Goal: Information Seeking & Learning: Learn about a topic

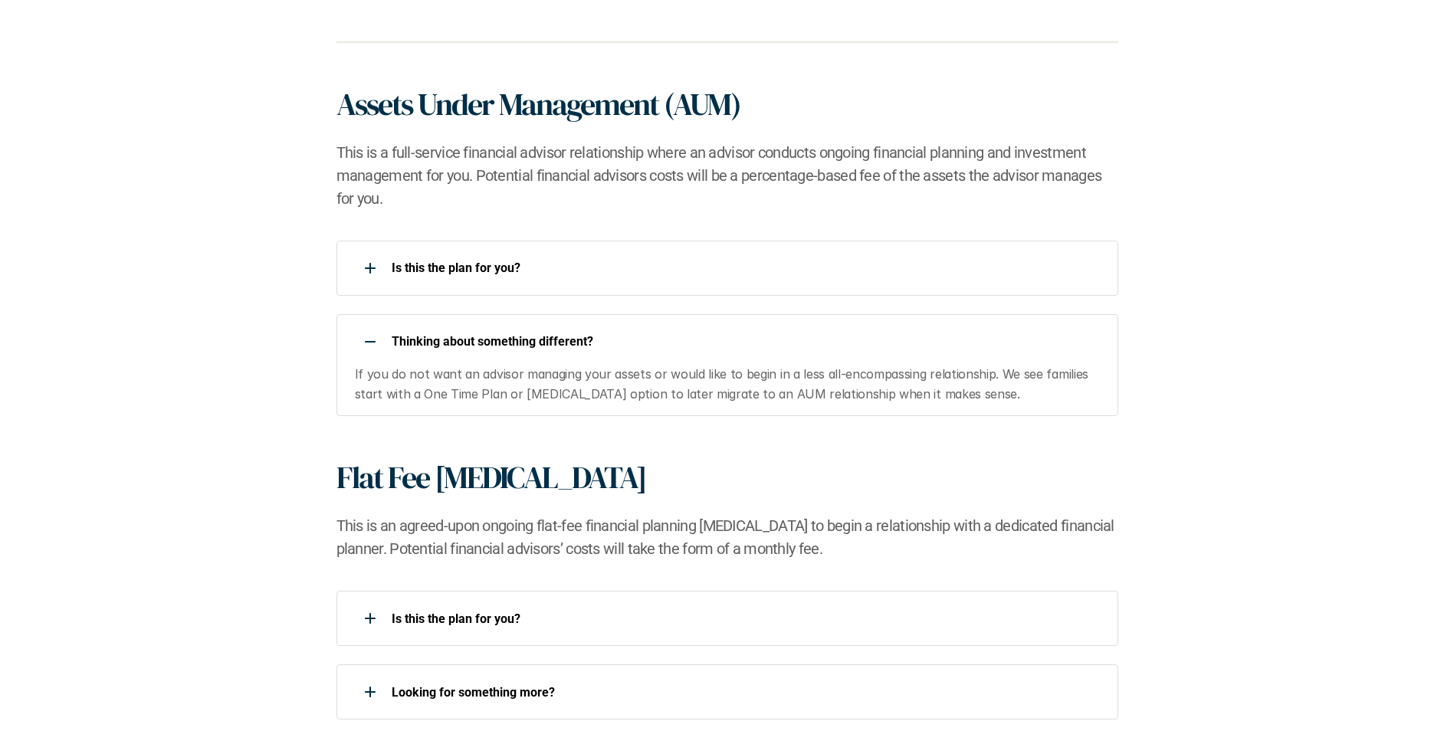
click at [382, 353] on div at bounding box center [370, 342] width 31 height 31
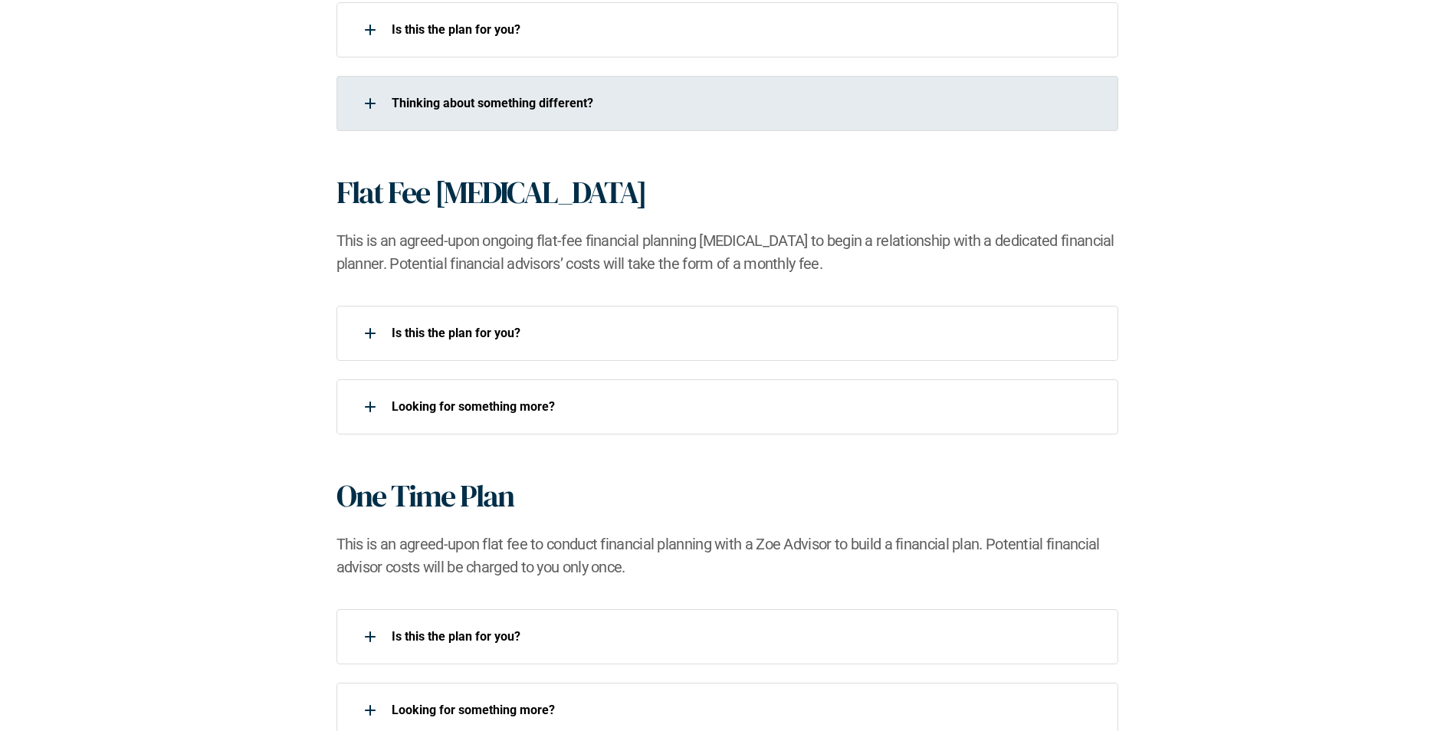
scroll to position [1380, 0]
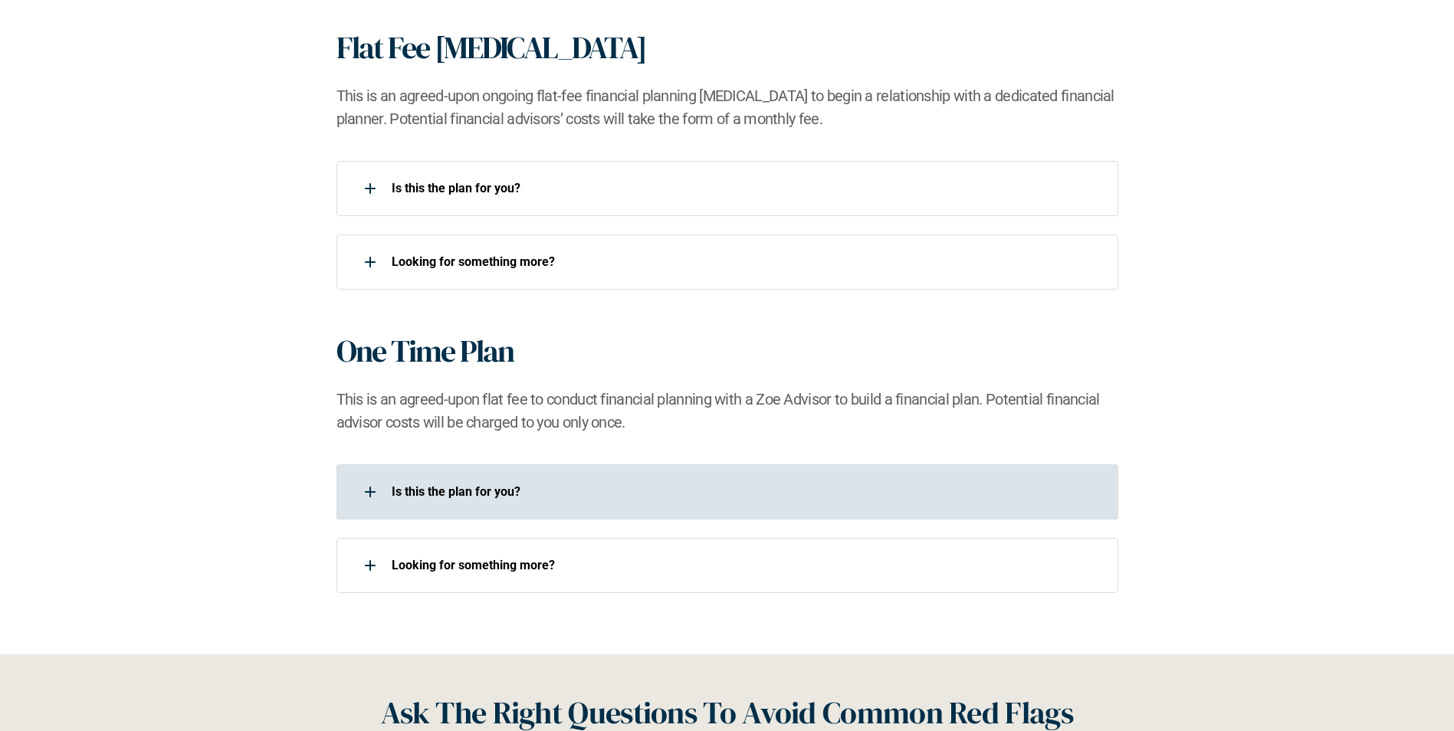
click at [581, 489] on p "Is this the plan for you?​" at bounding box center [745, 491] width 707 height 15
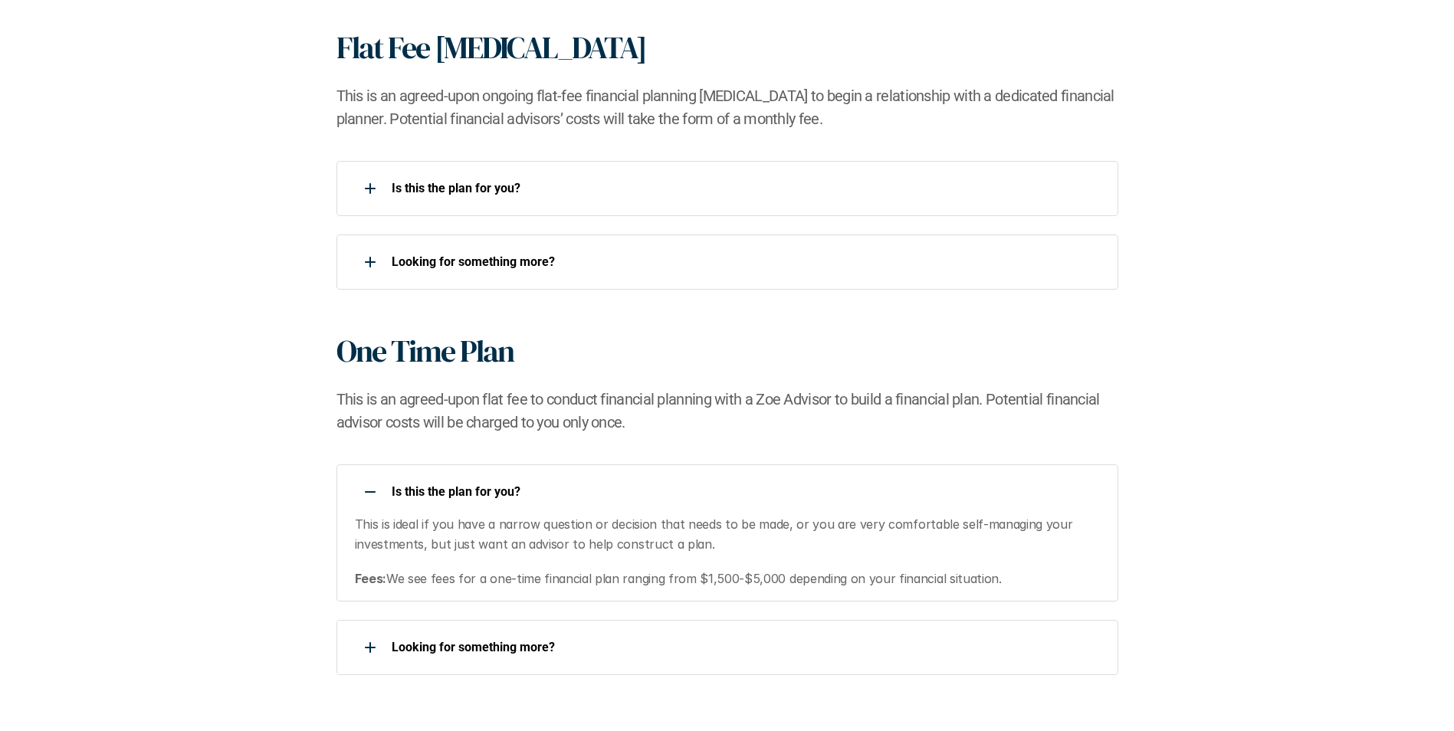
click at [581, 489] on p "Is this the plan for you?​" at bounding box center [745, 491] width 707 height 15
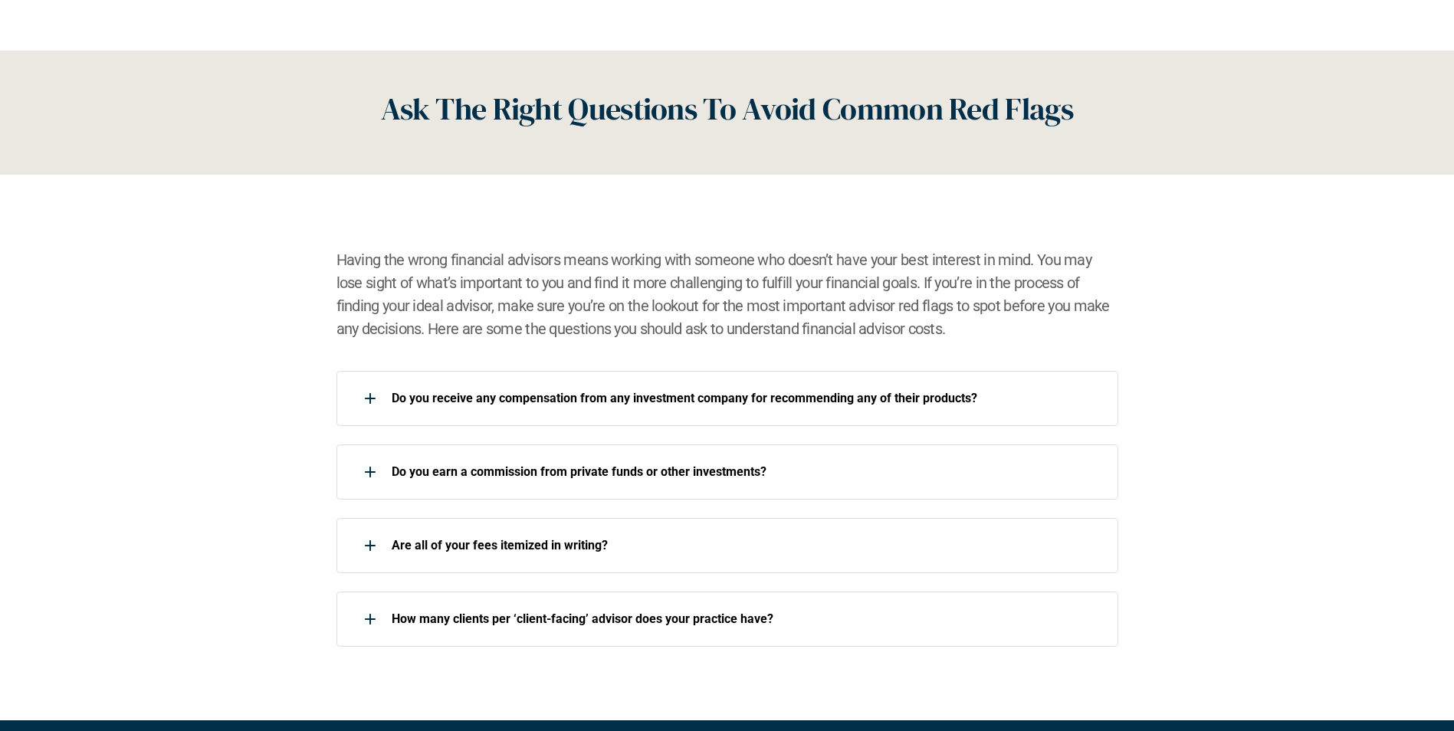
scroll to position [2069, 0]
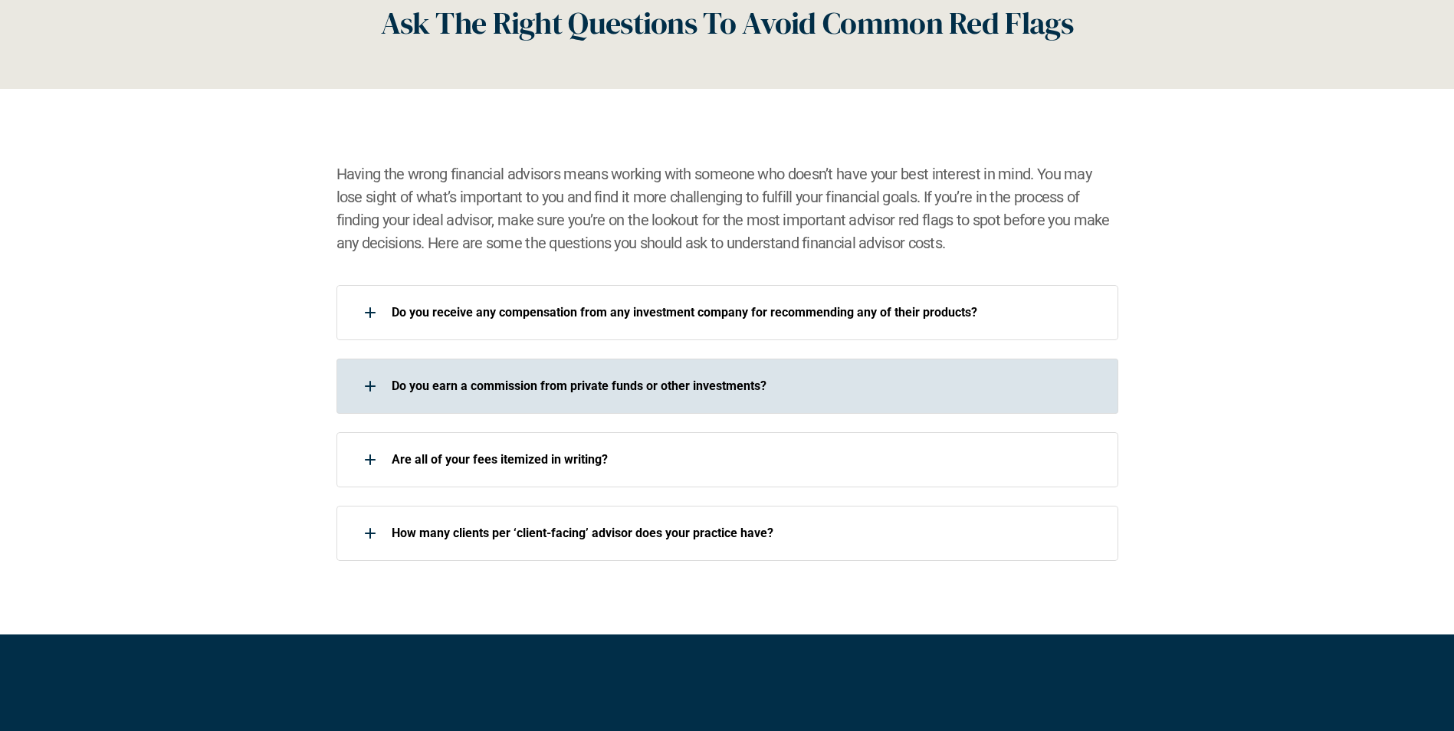
click at [624, 402] on div "Do you earn a commission from private funds or other investments?" at bounding box center [727, 386] width 782 height 55
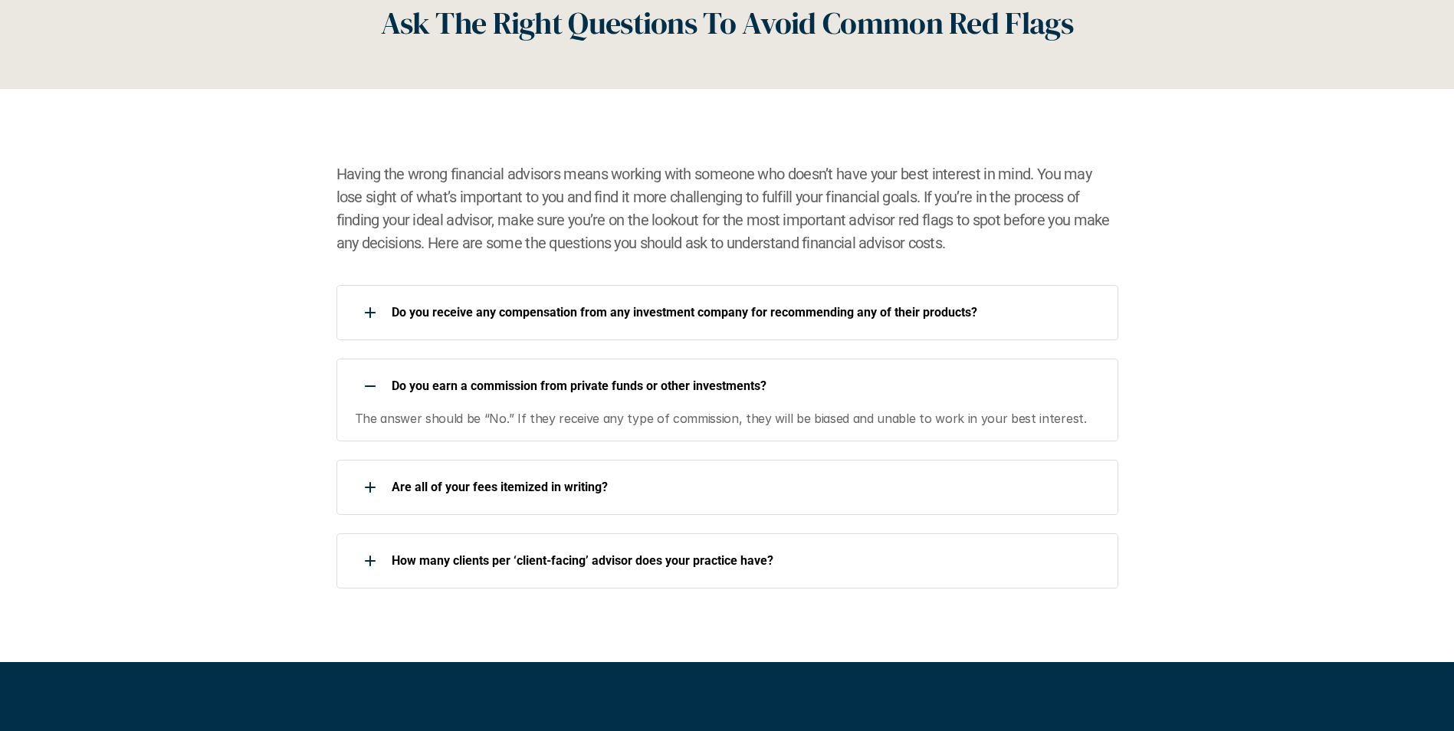
click at [612, 413] on p "The answer should be “No.” If they receive any type of commission, they will be…" at bounding box center [727, 419] width 744 height 20
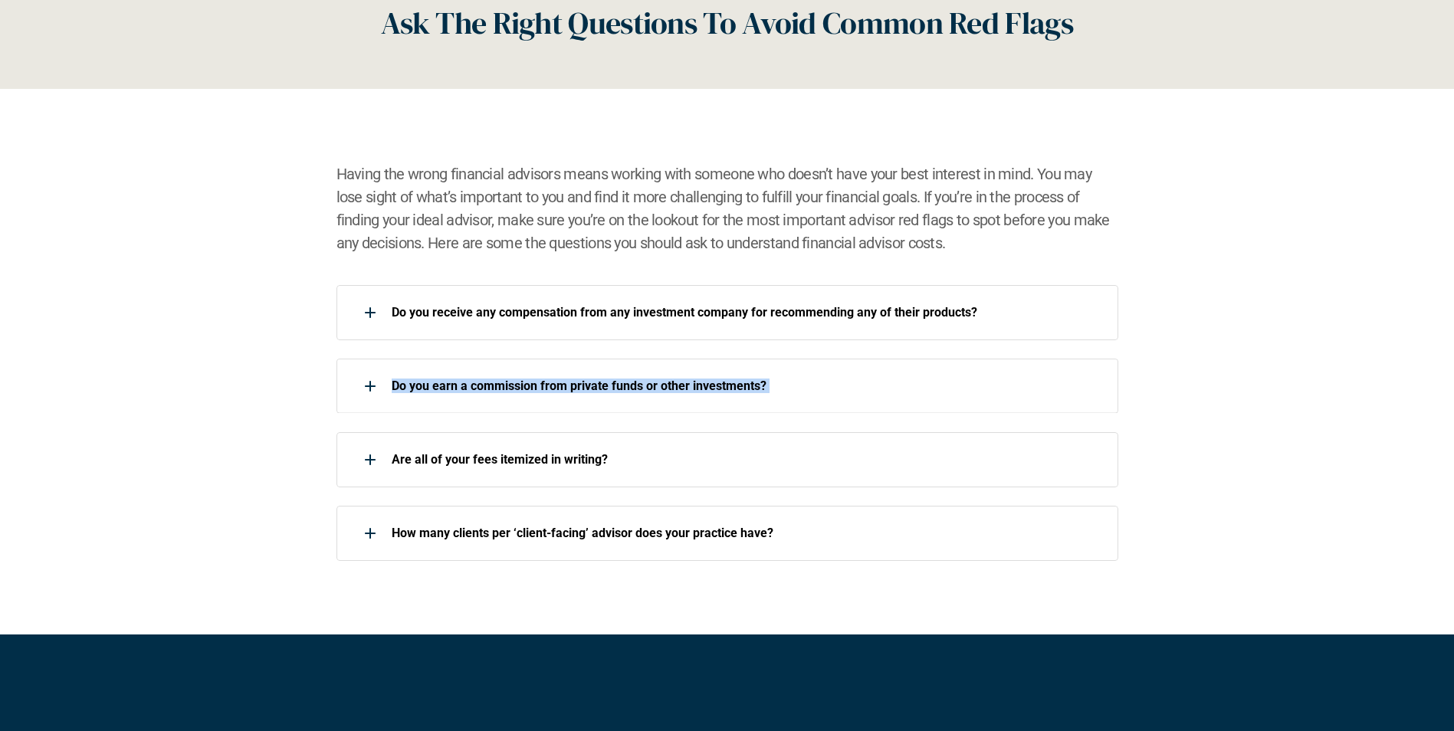
click at [612, 413] on div "Do you earn a commission from private funds or other investments?" at bounding box center [727, 386] width 782 height 54
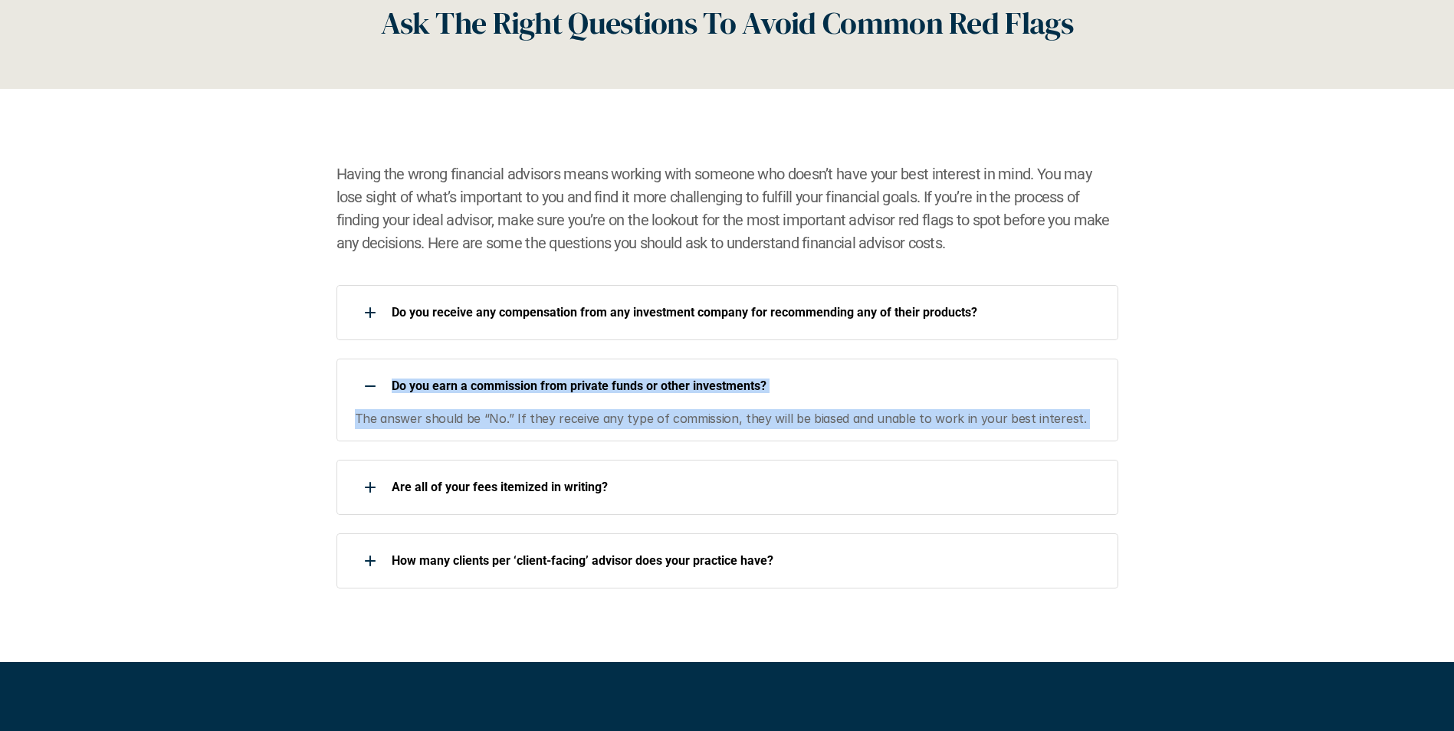
drag, startPoint x: 612, startPoint y: 413, endPoint x: 485, endPoint y: 399, distance: 128.0
click at [485, 399] on div "Do you earn a commission from private funds or other investments?" at bounding box center [717, 386] width 762 height 31
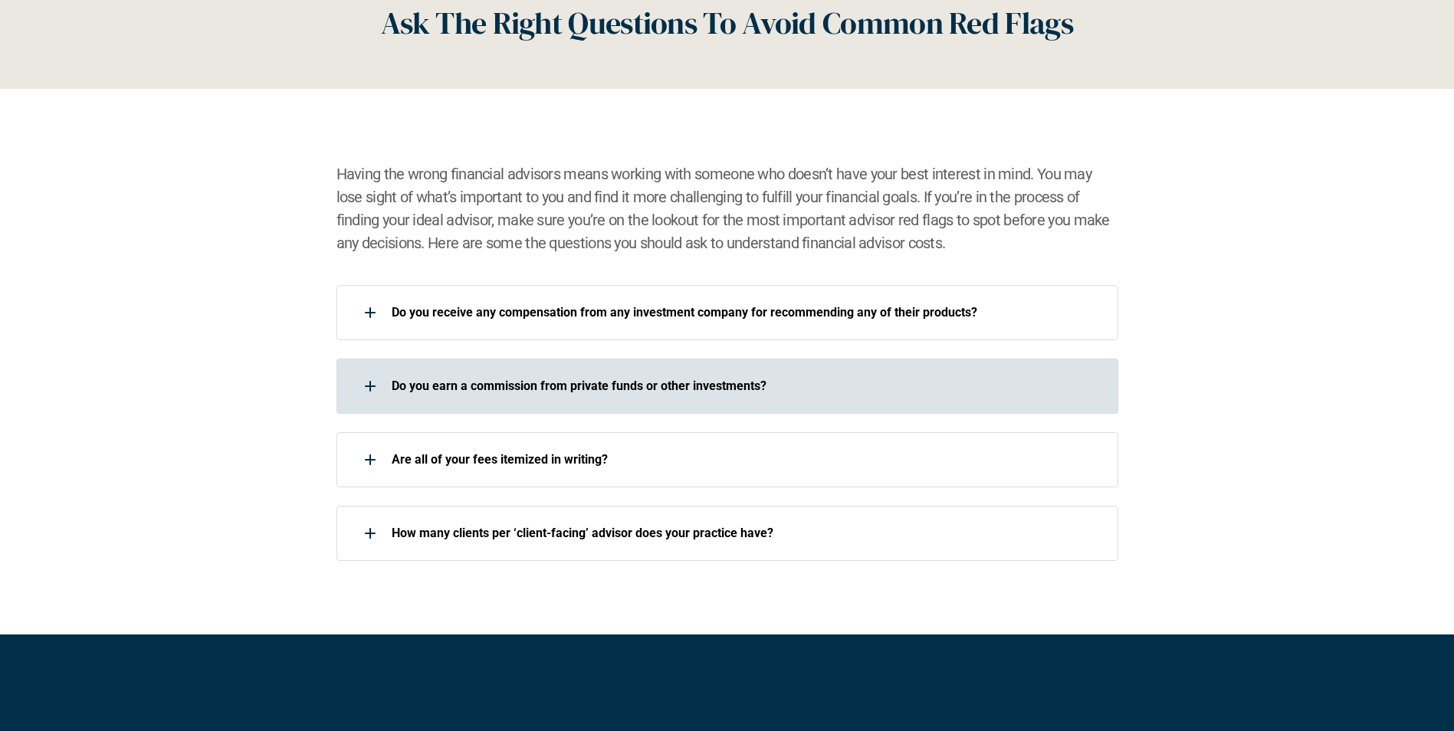
click at [485, 399] on div "Do you earn a commission from private funds or other investments?" at bounding box center [717, 386] width 762 height 31
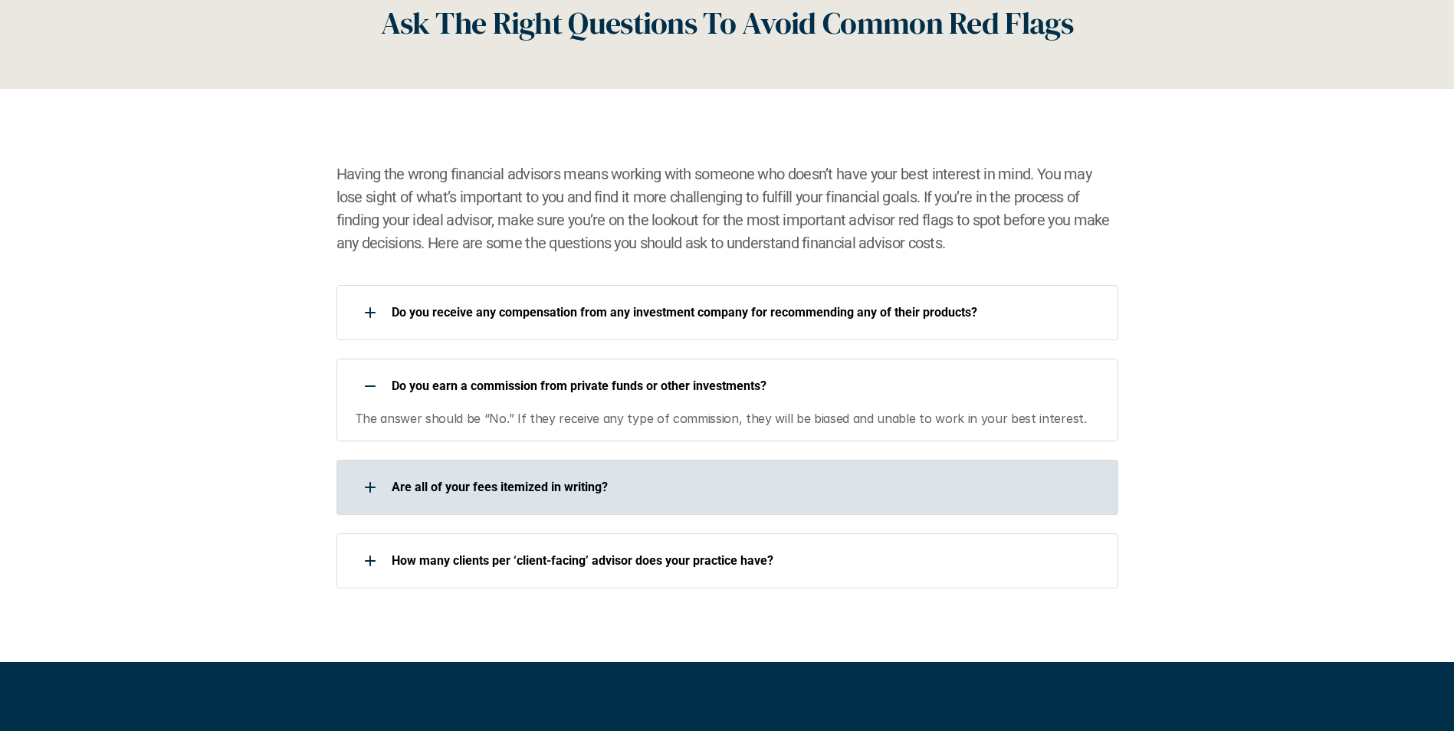
click at [616, 498] on div "Are all of your fees itemized in writing?" at bounding box center [717, 487] width 762 height 31
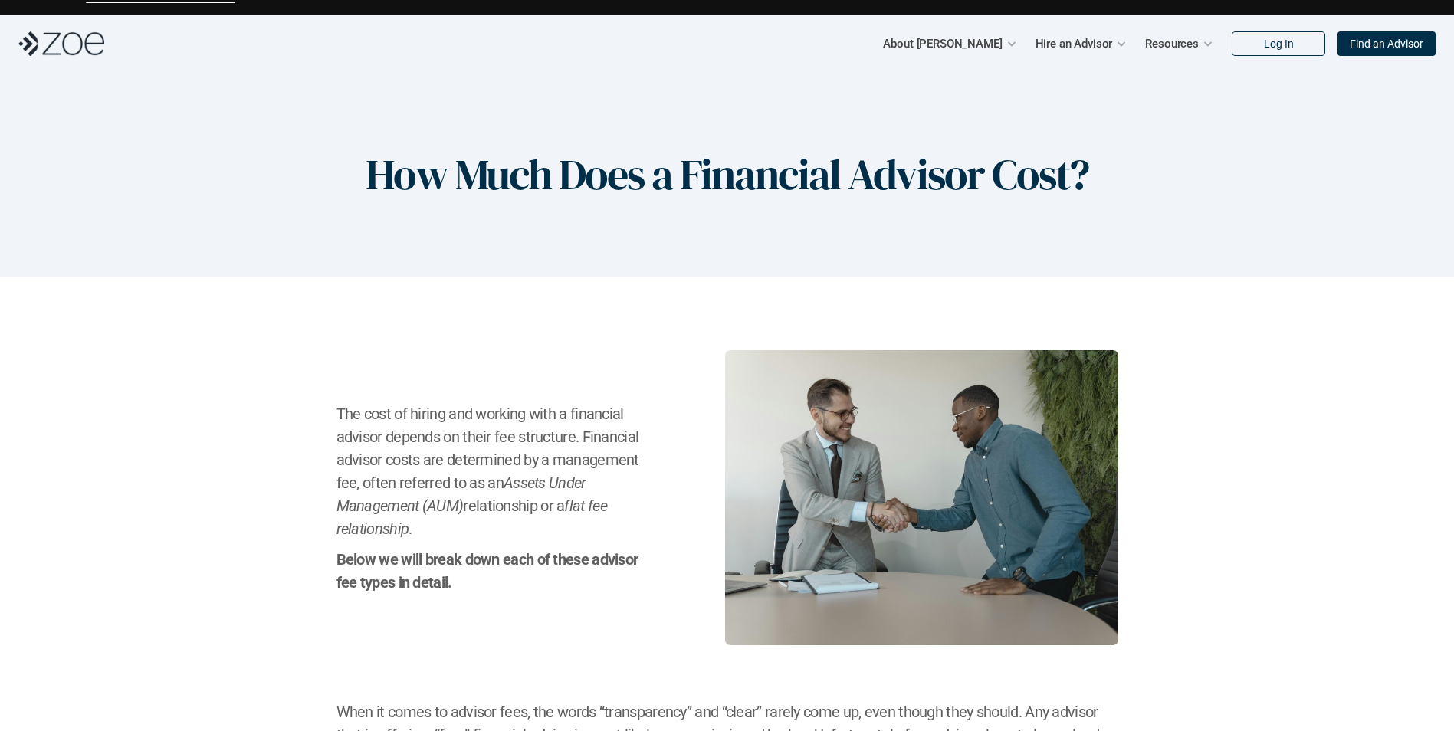
scroll to position [0, 0]
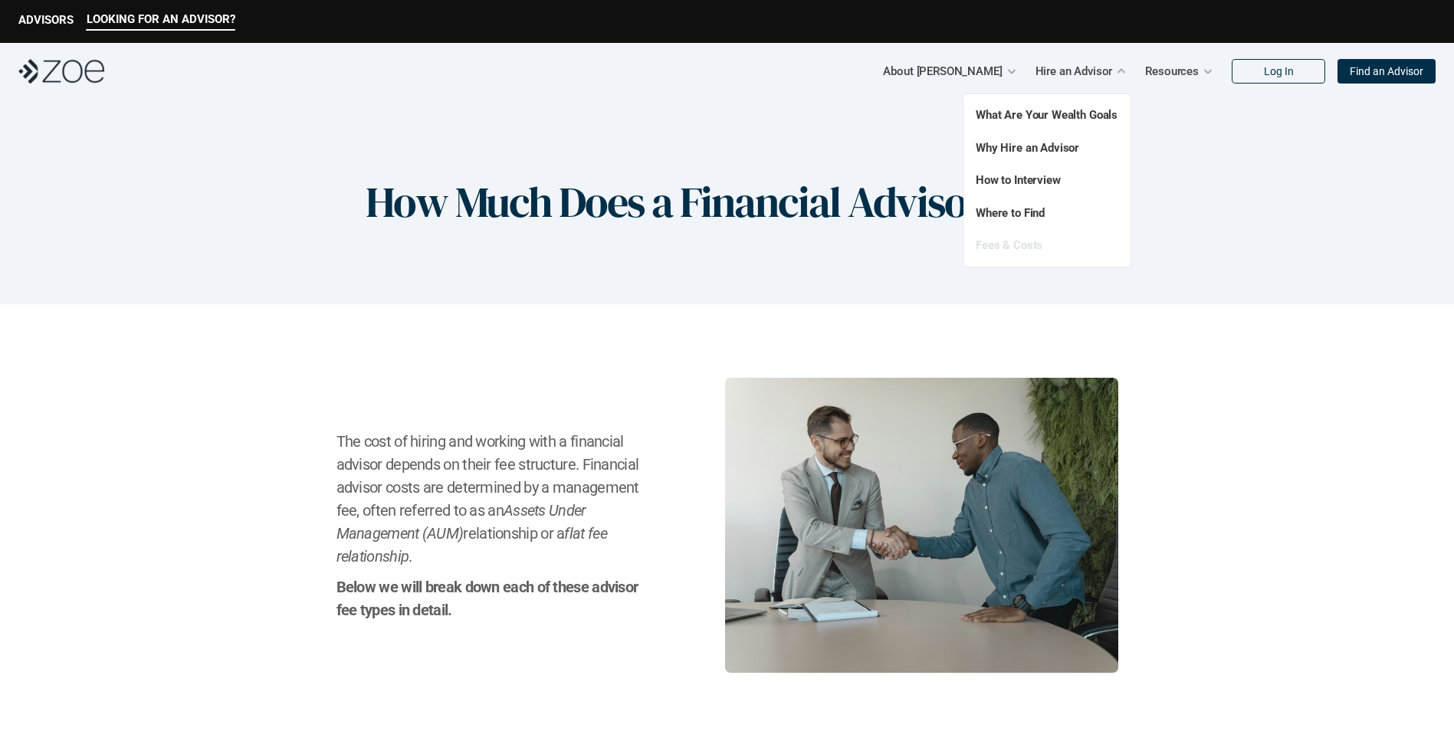
click at [1010, 247] on link "Fees & Costs" at bounding box center [1009, 245] width 67 height 14
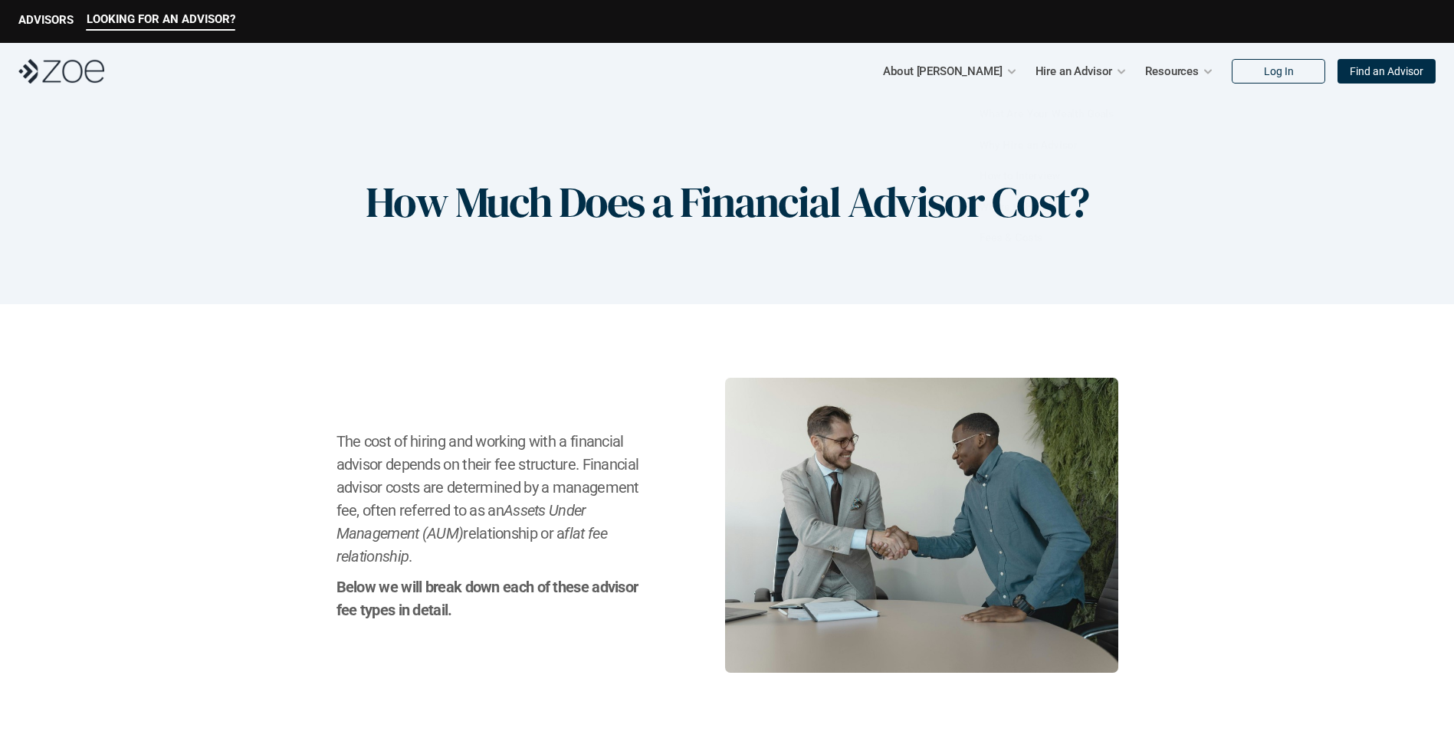
click at [772, 302] on div "How Much Does a Financial Advisor Cost?" at bounding box center [727, 202] width 1454 height 205
